Goal: Transaction & Acquisition: Purchase product/service

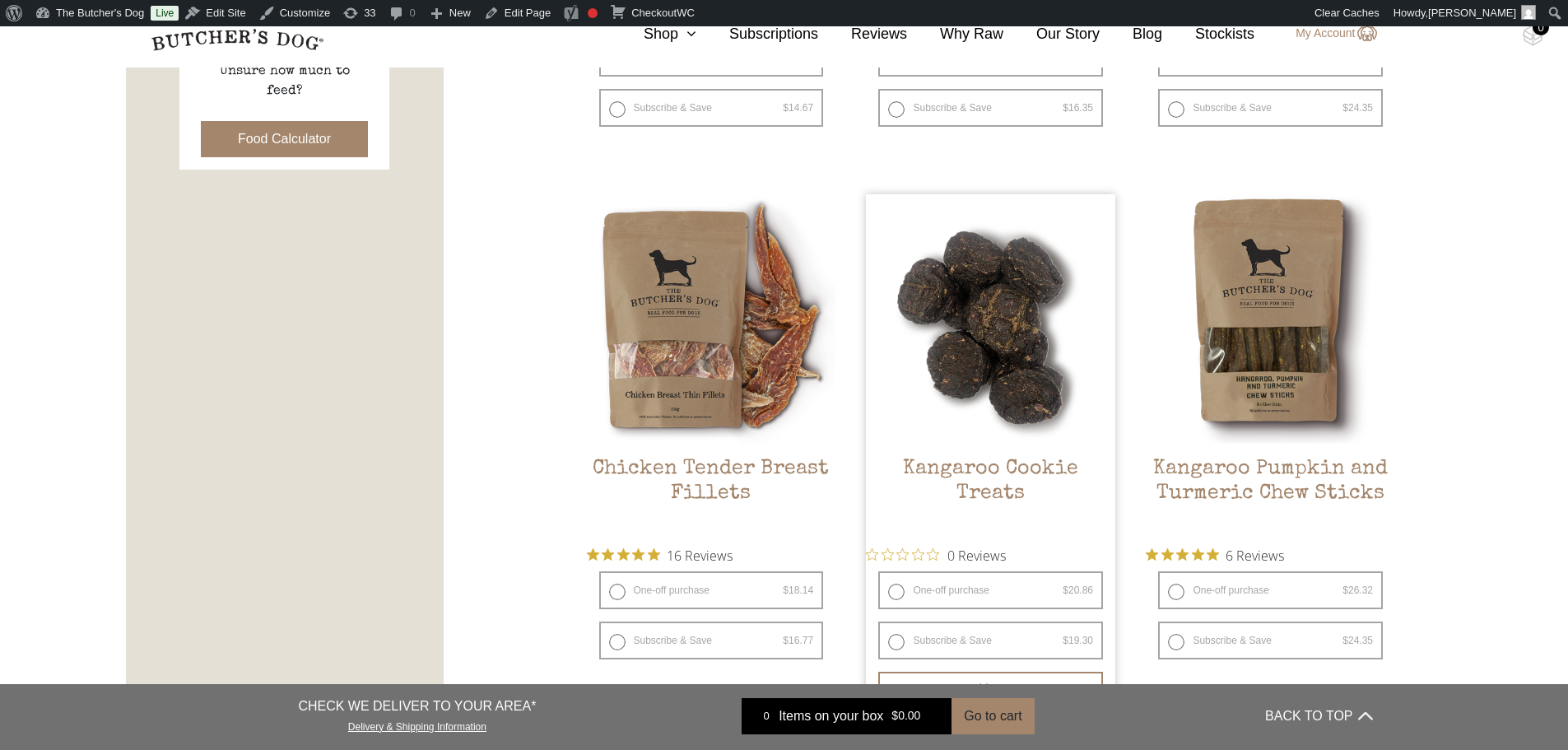
scroll to position [906, 0]
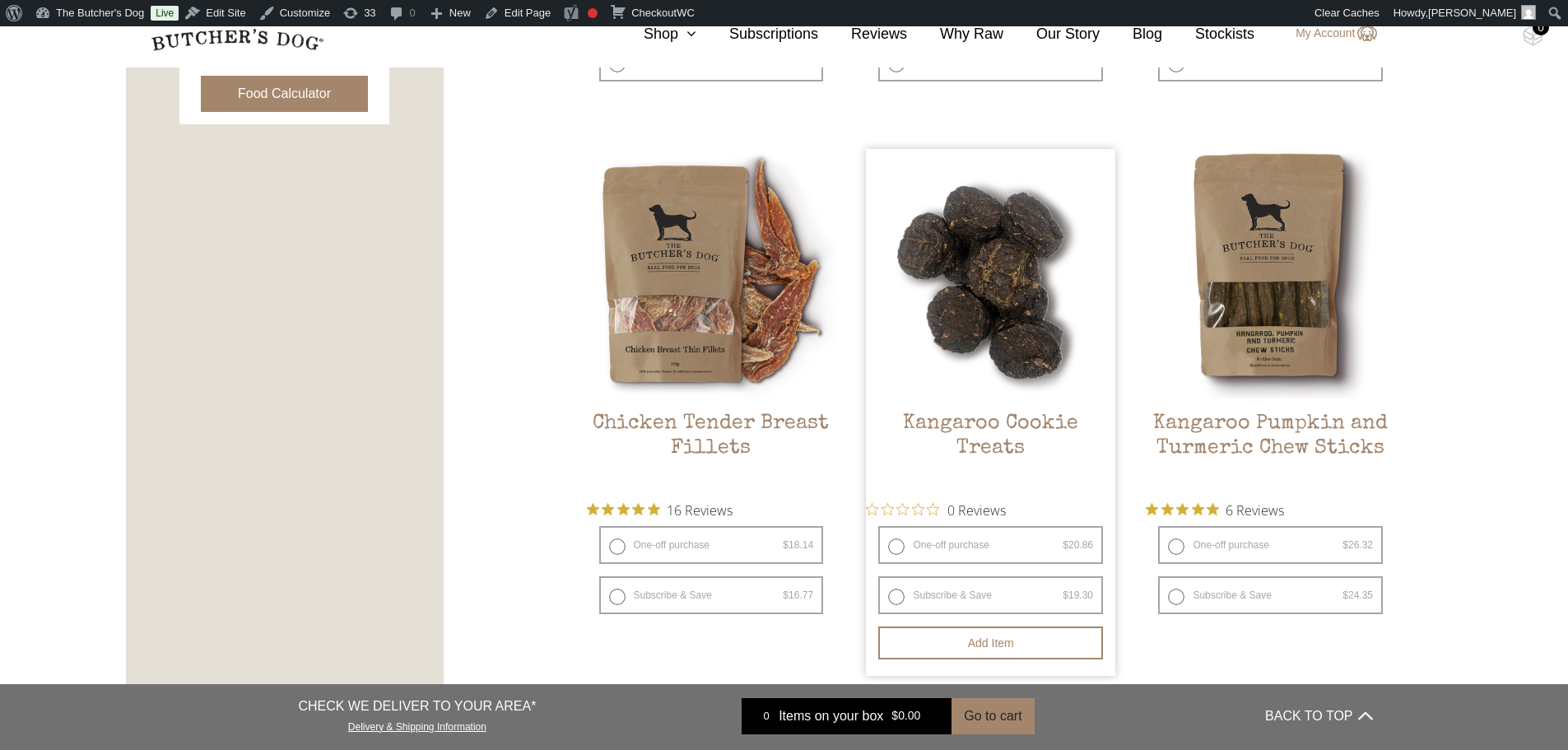
click at [993, 423] on h2 "Kangaroo Cookie Treats" at bounding box center [990, 451] width 249 height 77
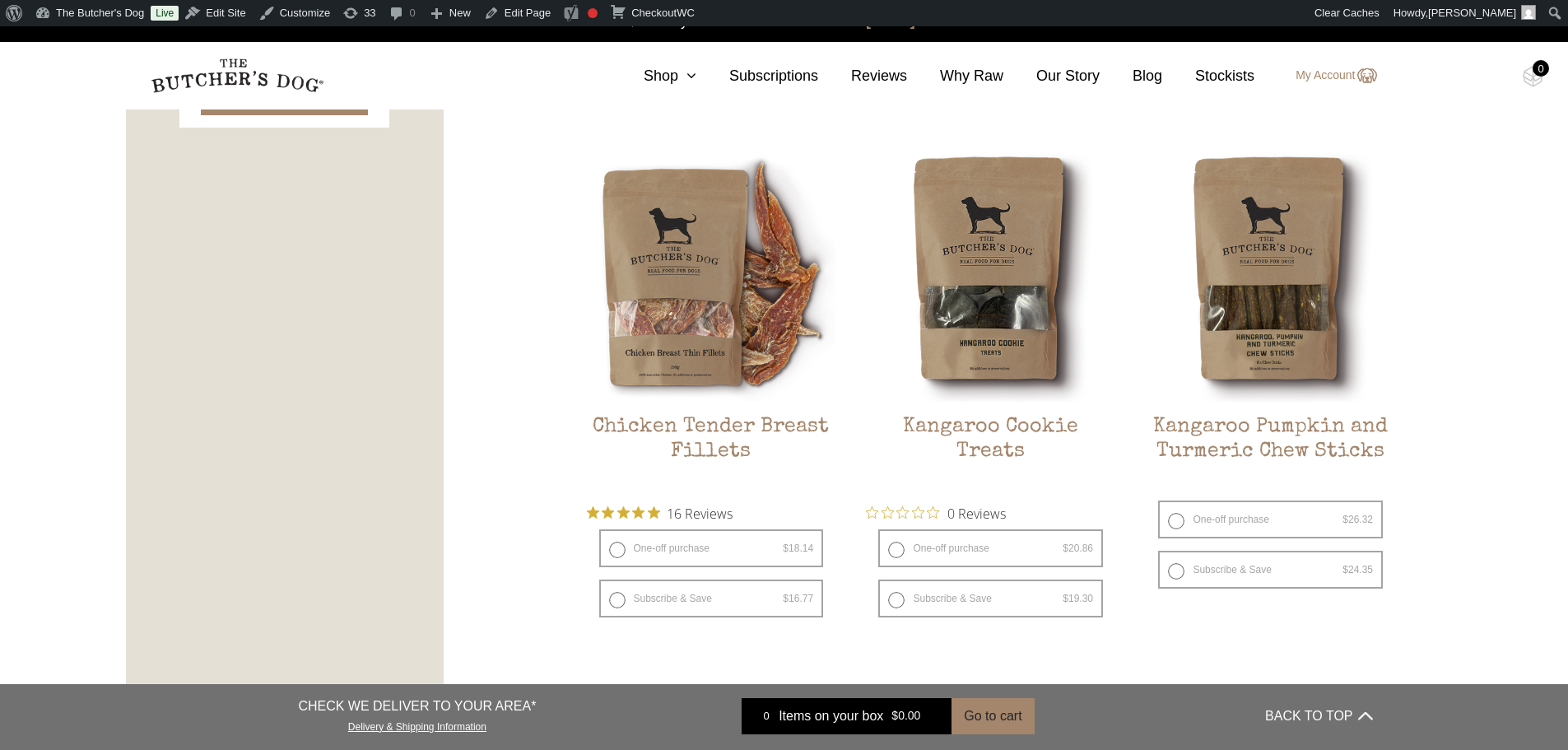
scroll to position [906, 0]
